Goal: Task Accomplishment & Management: Manage account settings

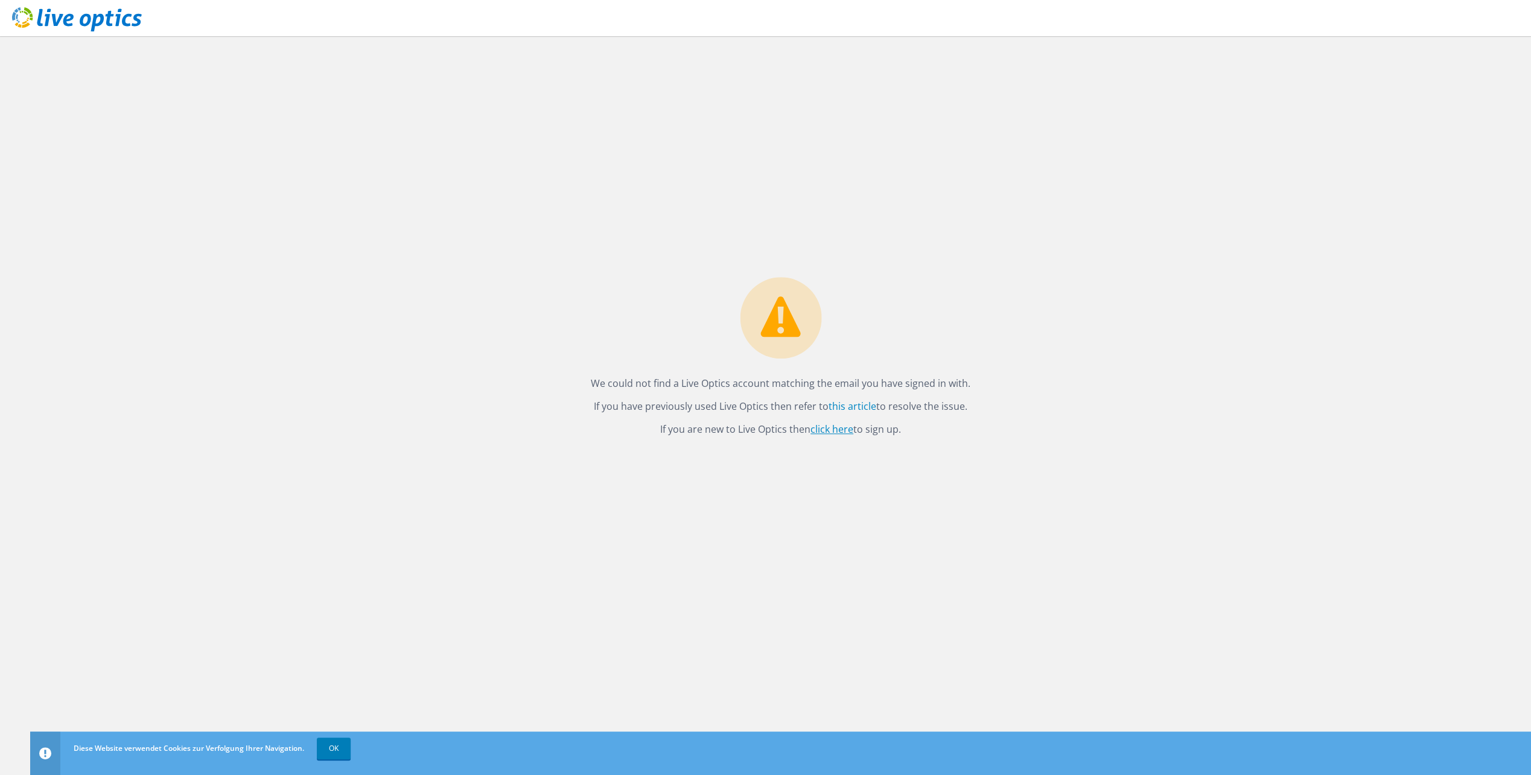
click at [844, 430] on link "click here" at bounding box center [831, 428] width 43 height 13
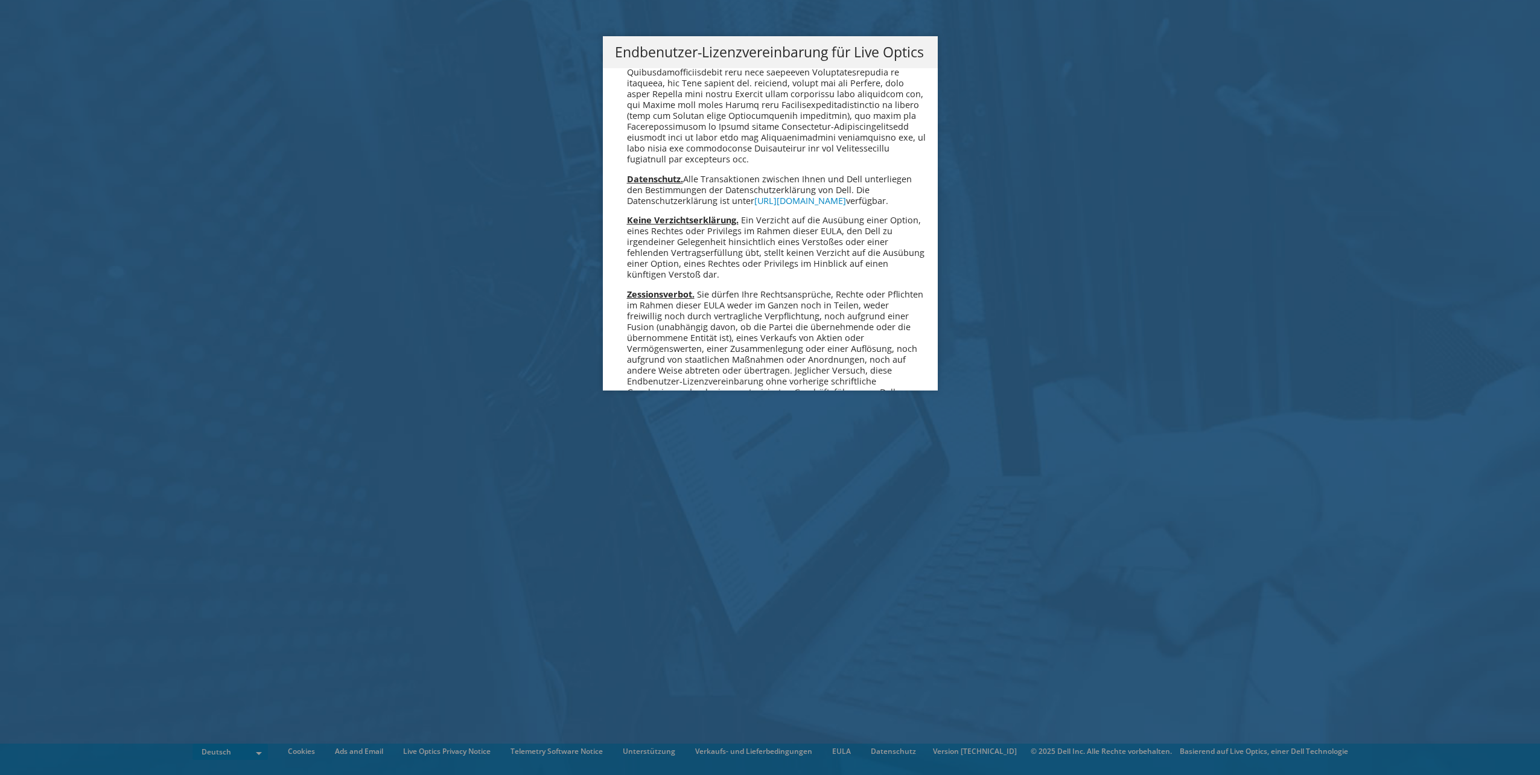
scroll to position [5932, 0]
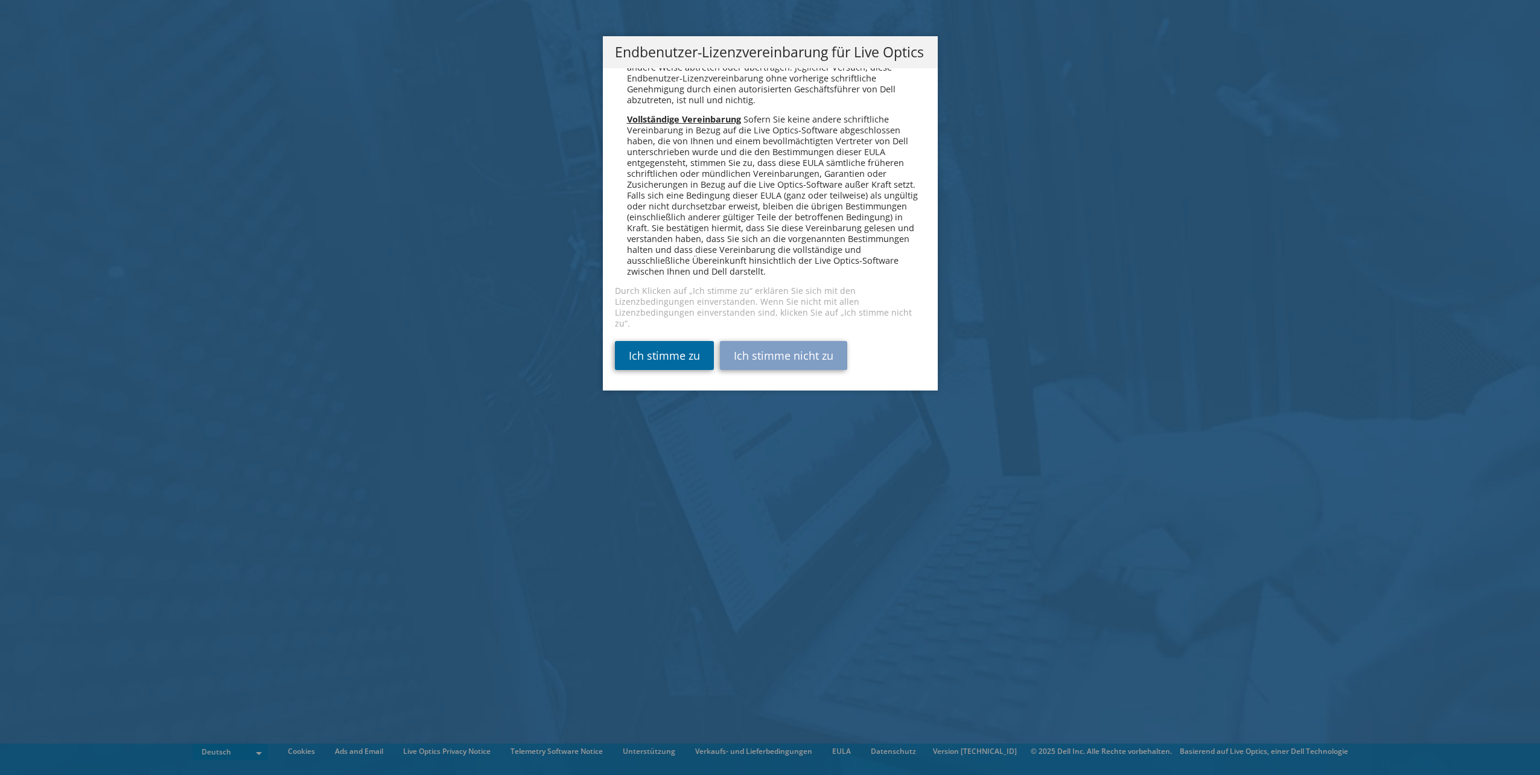
click at [646, 363] on link "Ich stimme zu" at bounding box center [664, 355] width 99 height 29
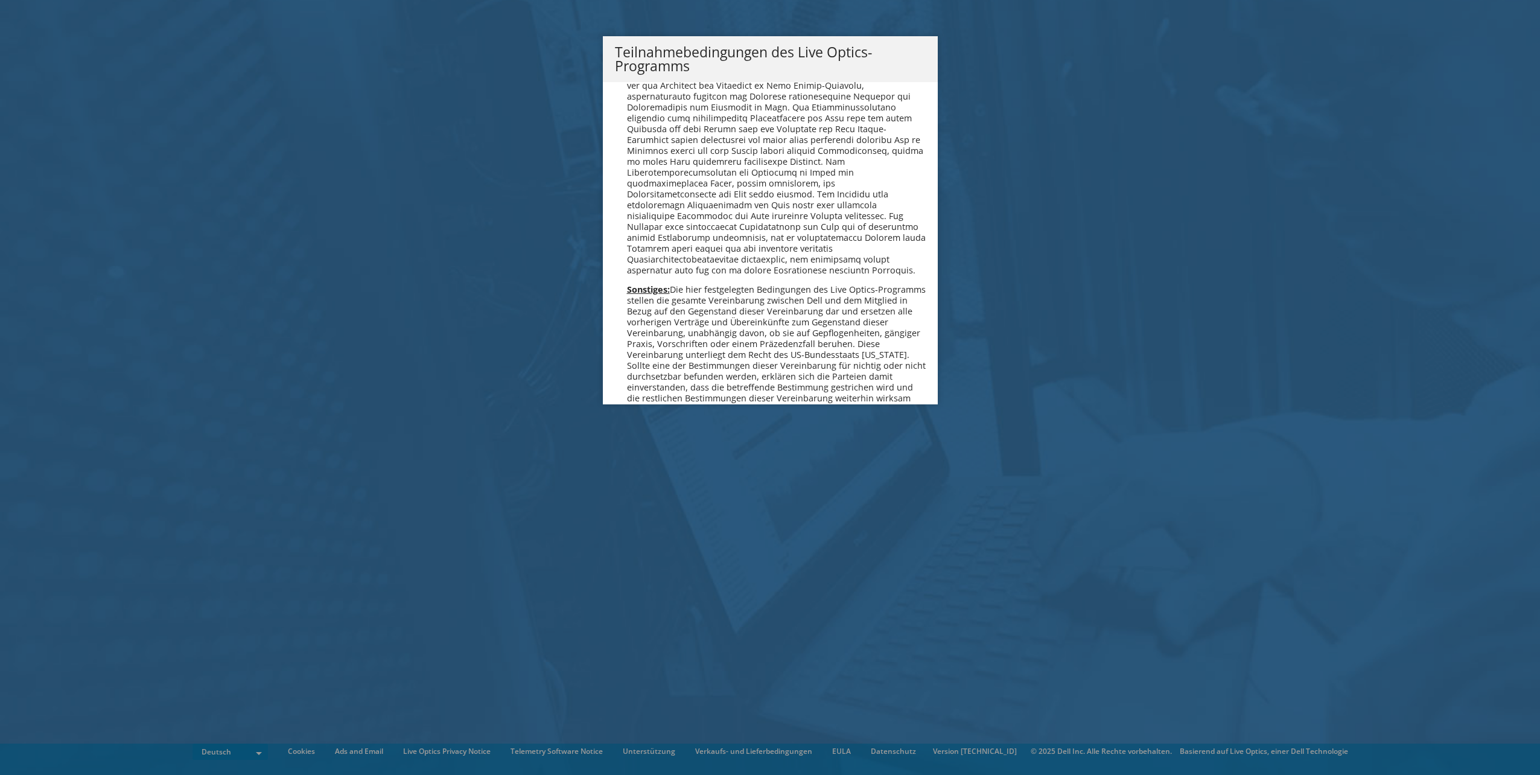
scroll to position [1179, 0]
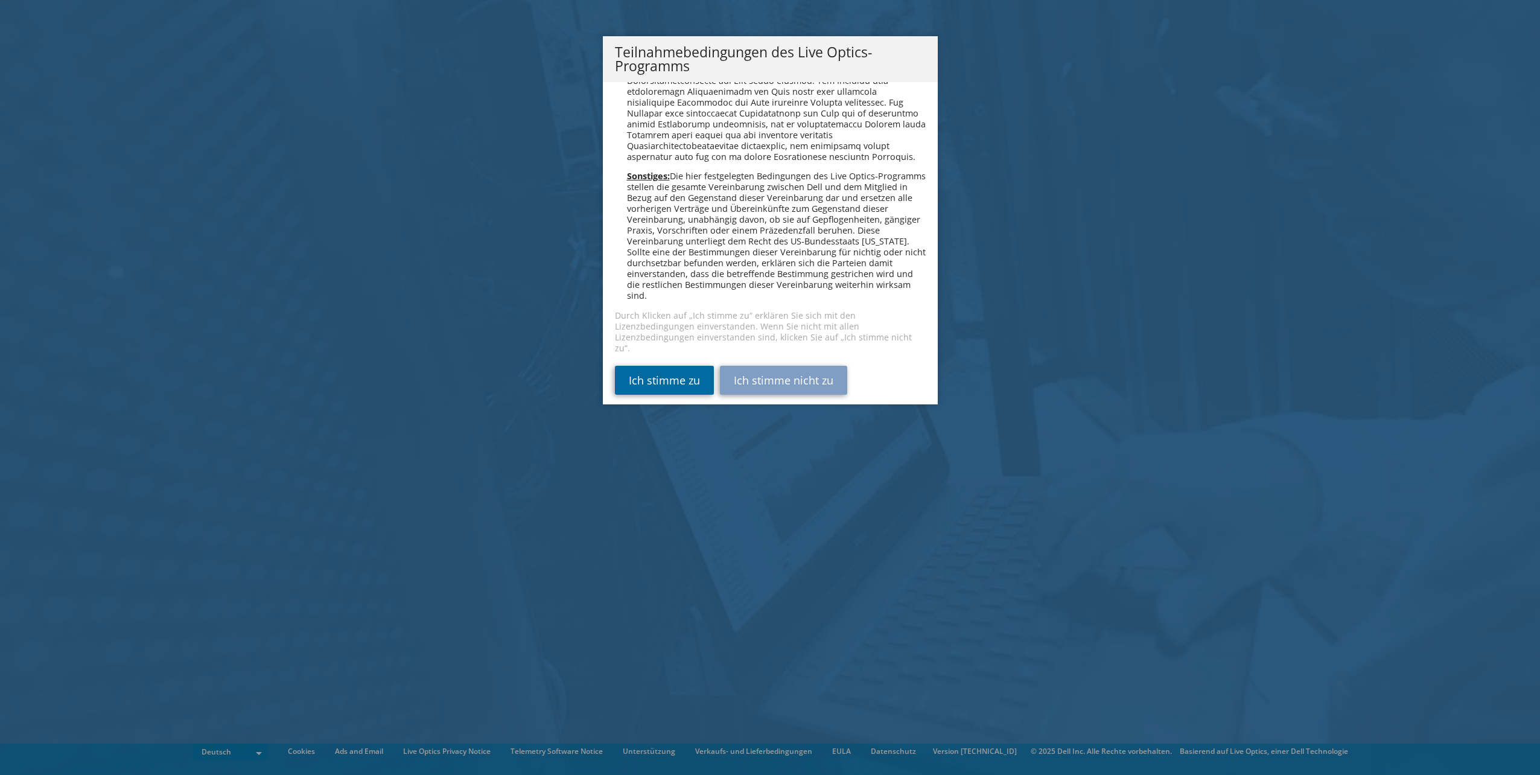
click at [687, 366] on link "Ich stimme zu" at bounding box center [664, 380] width 99 height 29
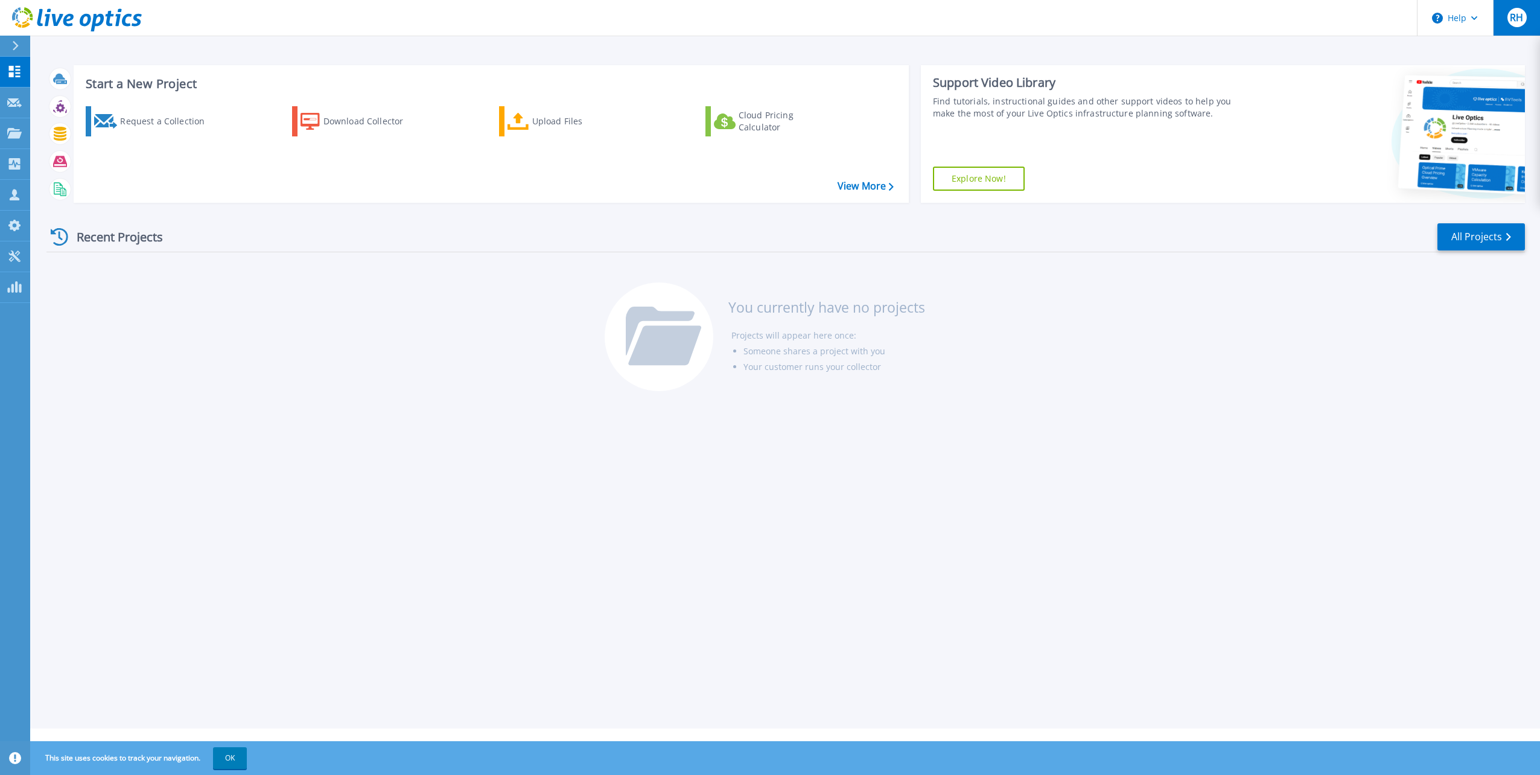
click at [1521, 21] on span "RH" at bounding box center [1516, 18] width 13 height 10
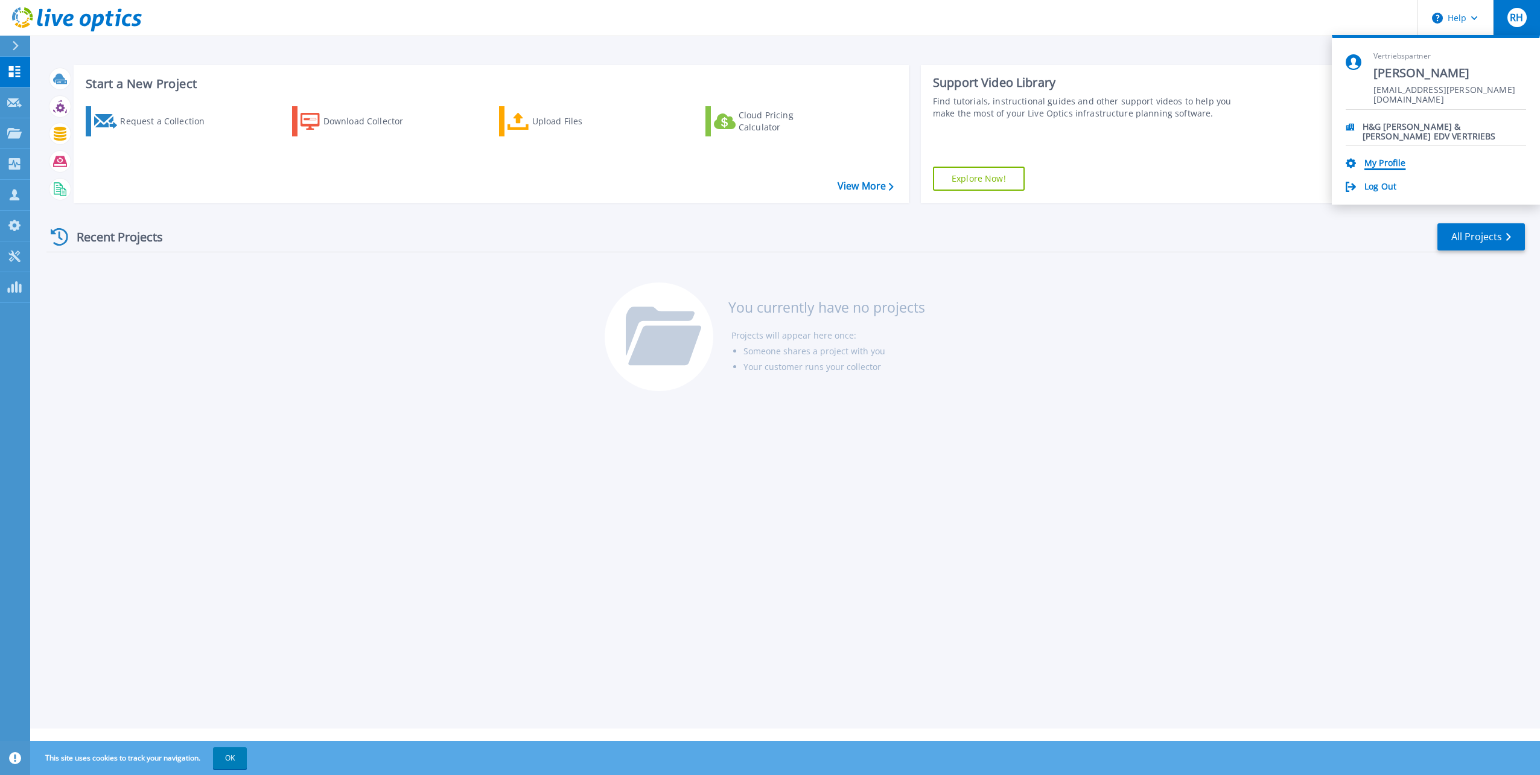
click at [1385, 165] on link "My Profile" at bounding box center [1384, 163] width 41 height 11
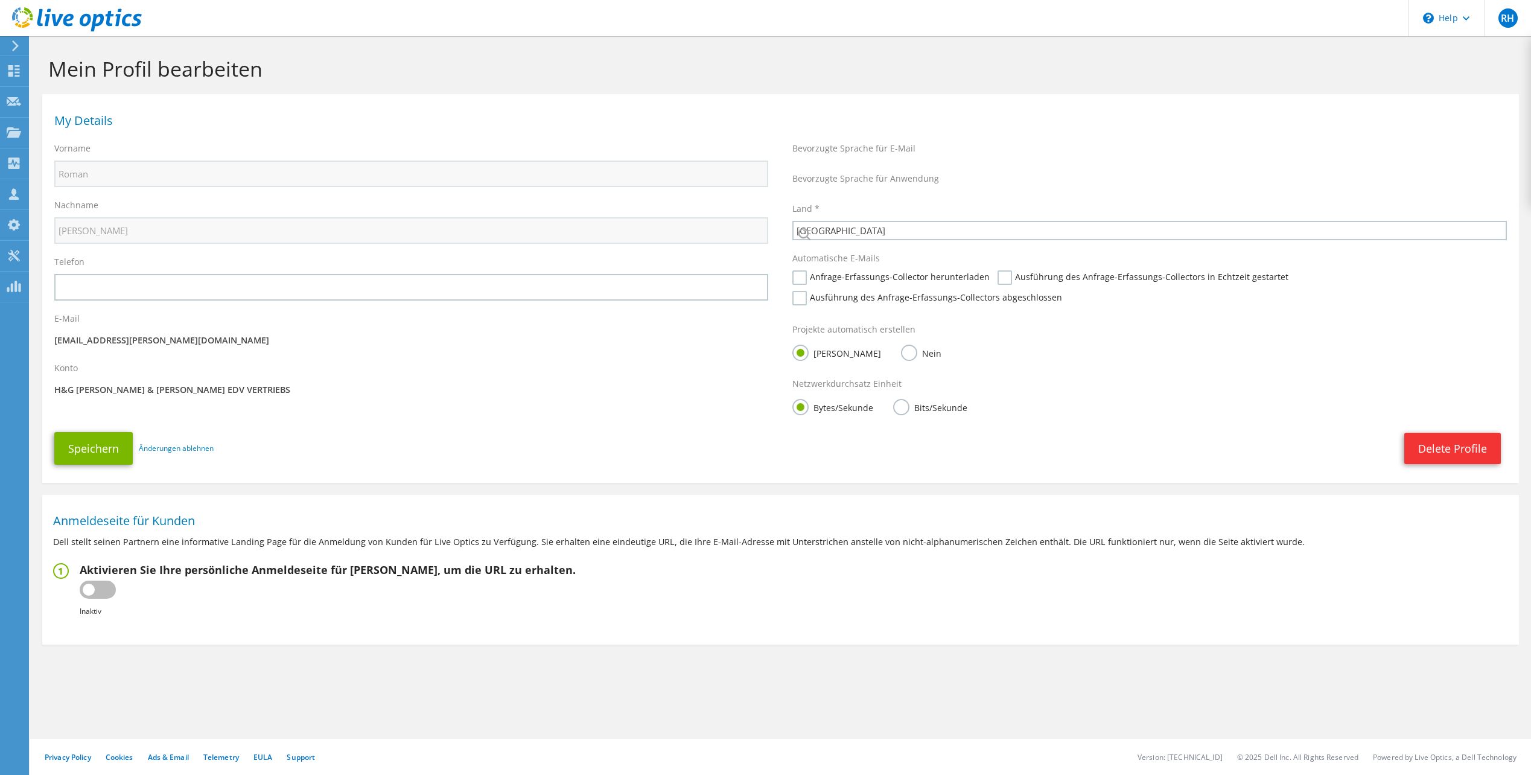
select select "56"
